Goal: Task Accomplishment & Management: Complete application form

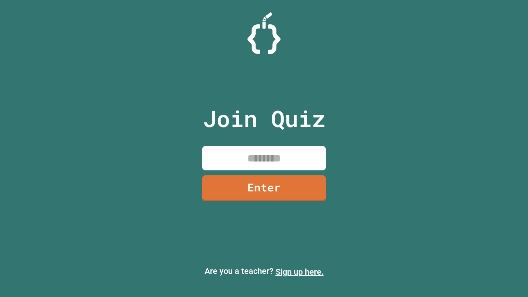
click at [300, 272] on link "Sign up here." at bounding box center [300, 272] width 48 height 10
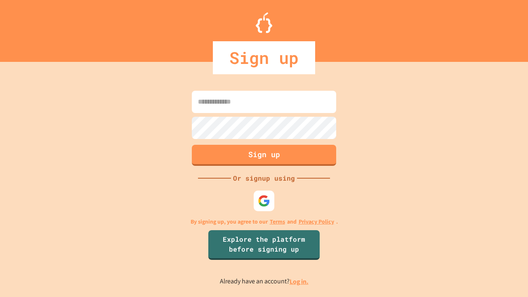
click at [300, 281] on link "Log in." at bounding box center [299, 281] width 19 height 9
